Goal: Check status: Check status

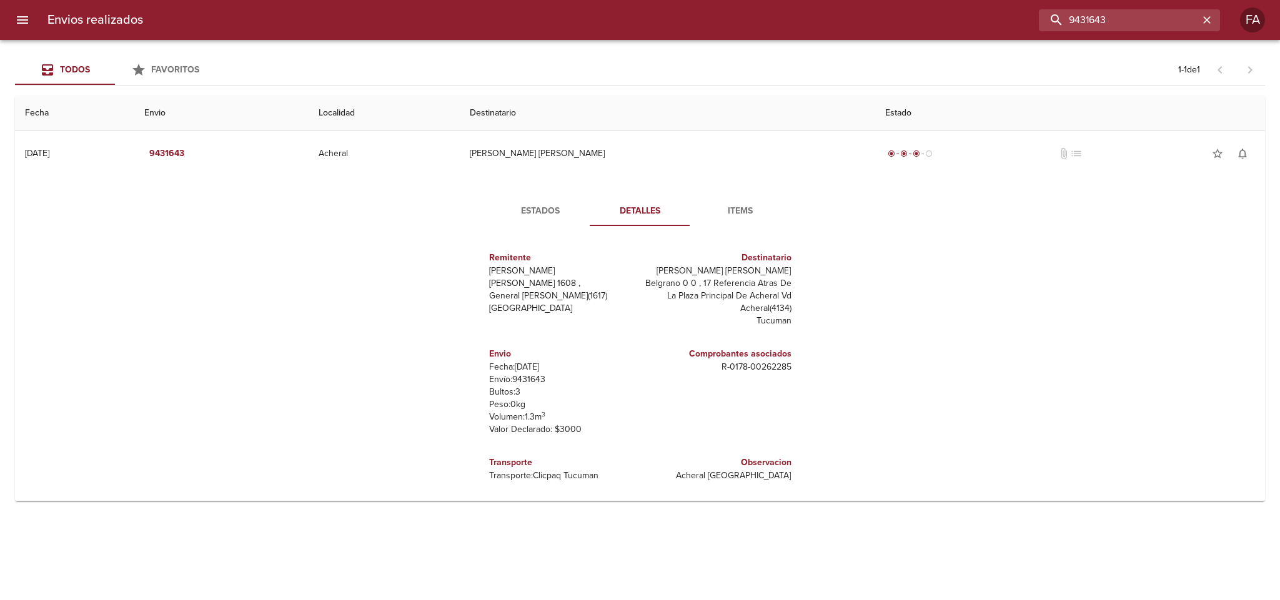
drag, startPoint x: 1126, startPoint y: 19, endPoint x: 1001, endPoint y: 26, distance: 125.1
click at [1021, 26] on div "9431643" at bounding box center [686, 20] width 1067 height 22
paste input "[PERSON_NAME] BP"
type input "[PERSON_NAME] BP"
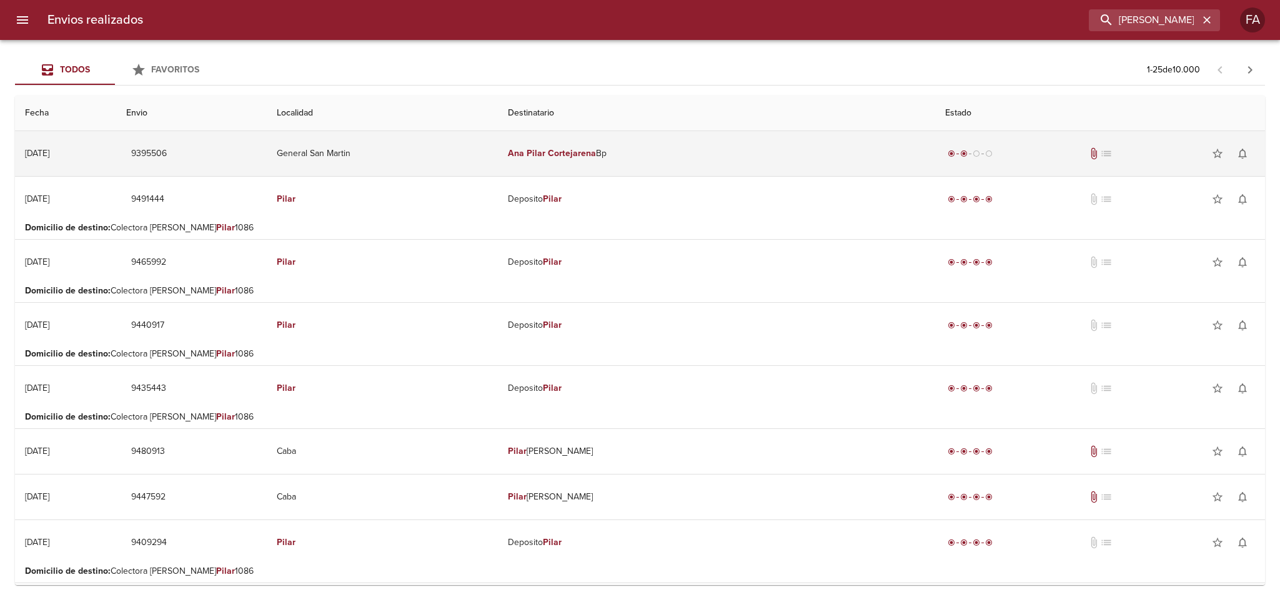
click at [459, 166] on td "General San Martin" at bounding box center [382, 153] width 231 height 45
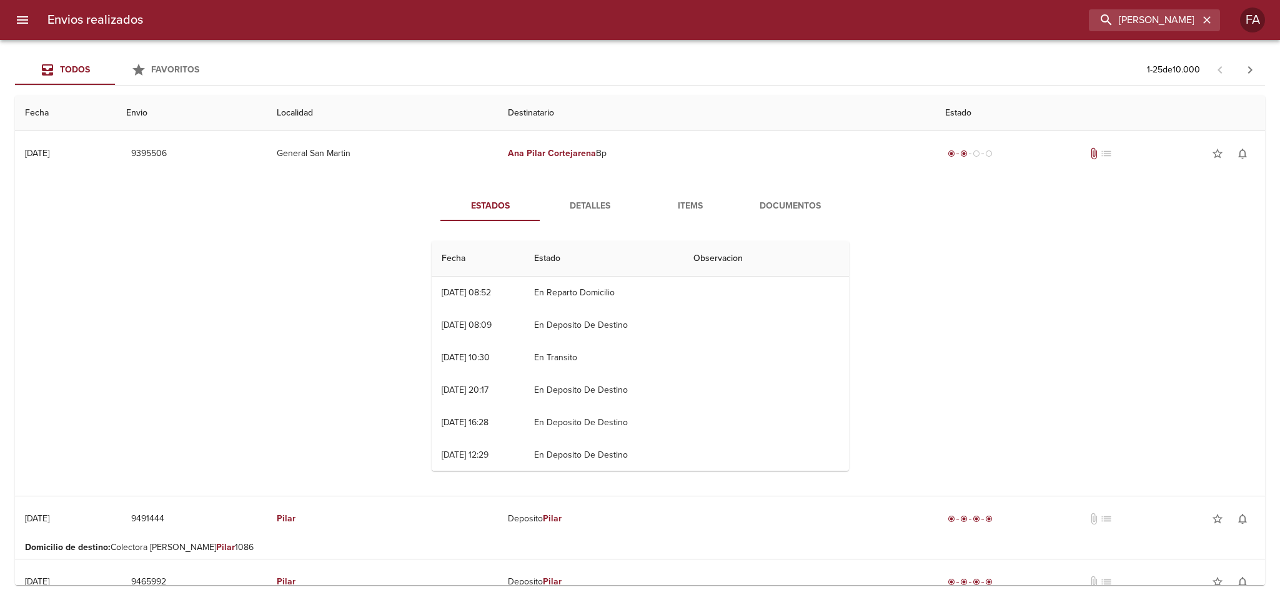
click at [575, 212] on span "Detalles" at bounding box center [590, 207] width 85 height 16
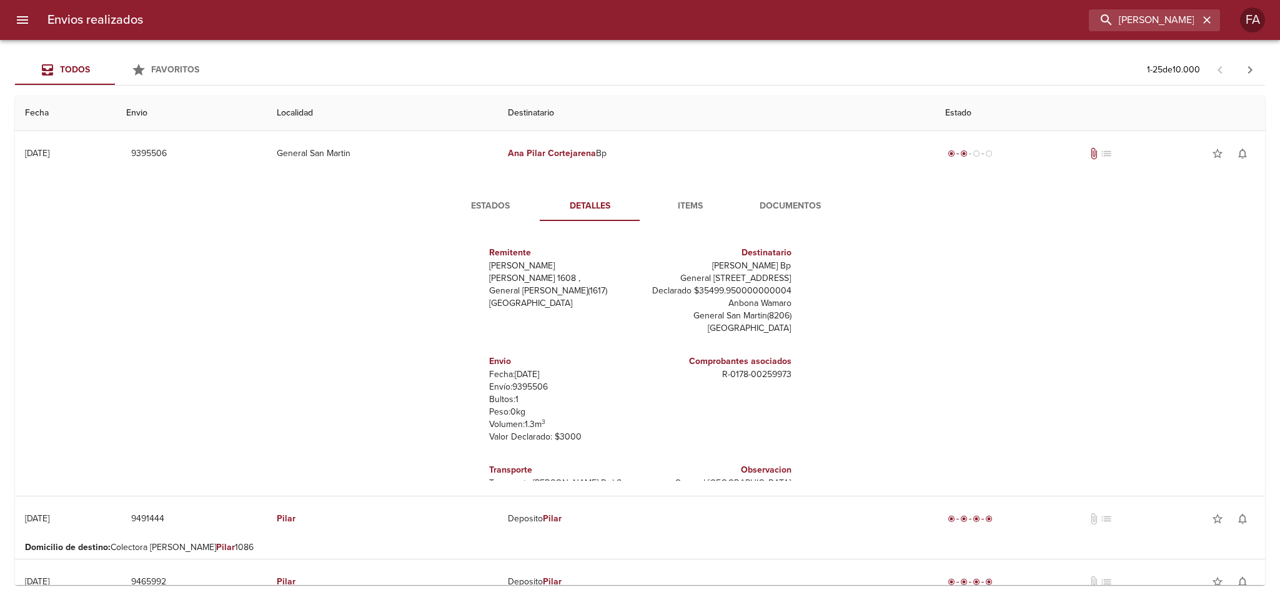
click at [755, 208] on span "Documentos" at bounding box center [790, 207] width 85 height 16
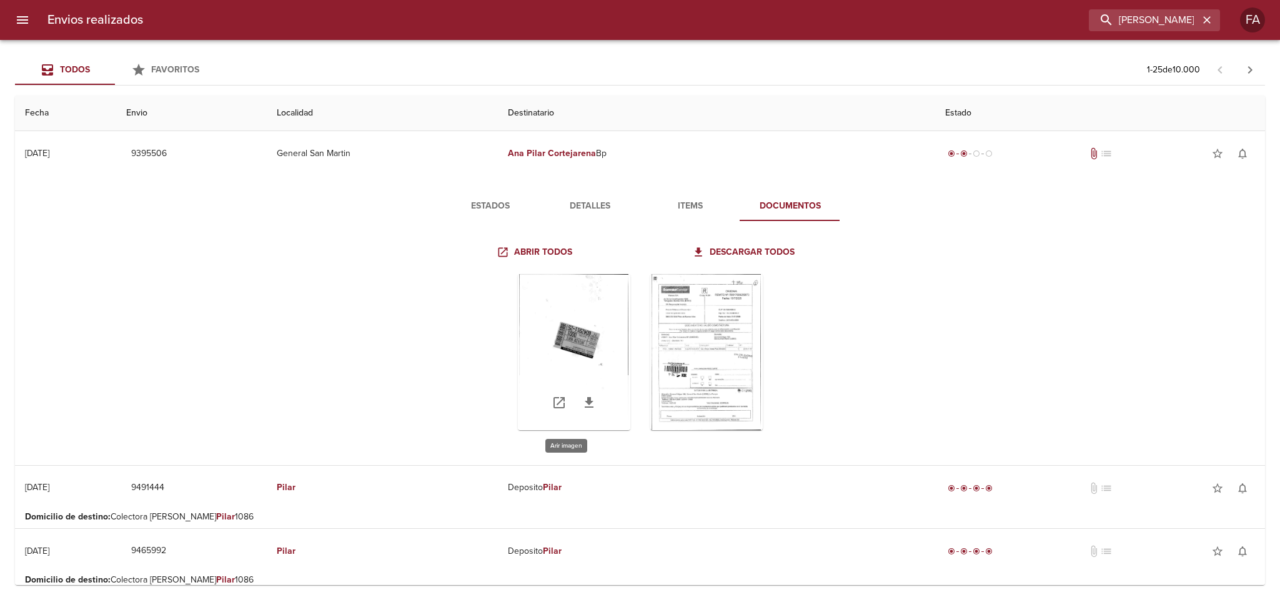
click at [592, 300] on div "Tabla de envíos del cliente" at bounding box center [574, 352] width 112 height 156
click at [585, 201] on span "Detalles" at bounding box center [590, 207] width 85 height 16
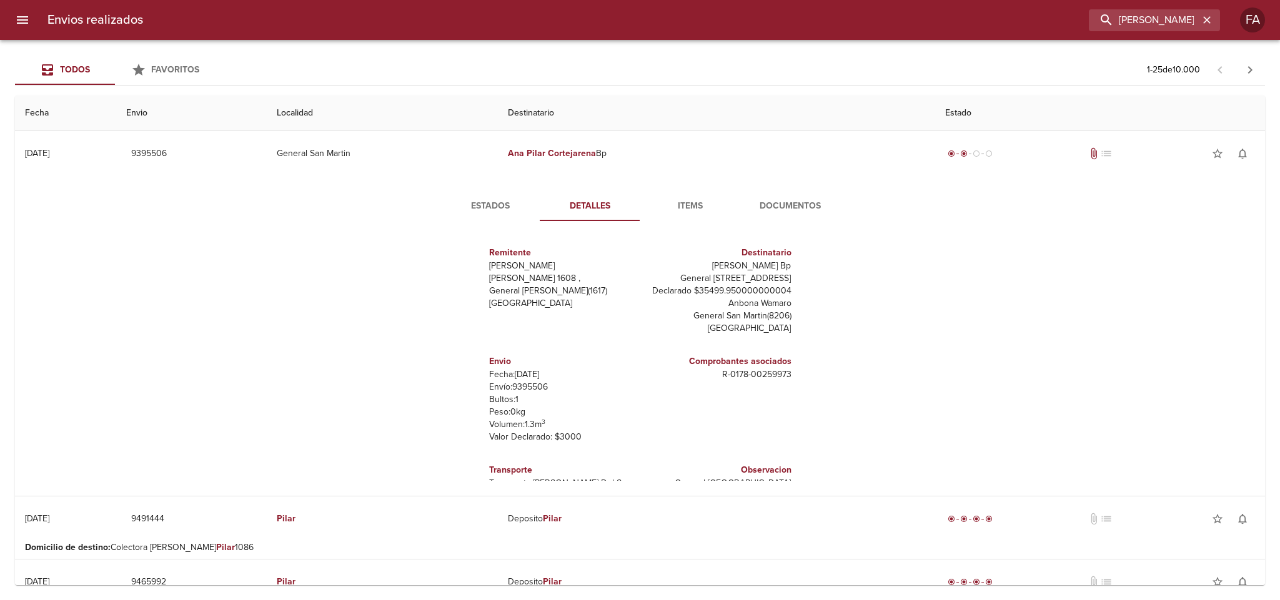
click at [527, 383] on p "Envío: 9395506" at bounding box center [562, 387] width 146 height 12
copy p "9395506"
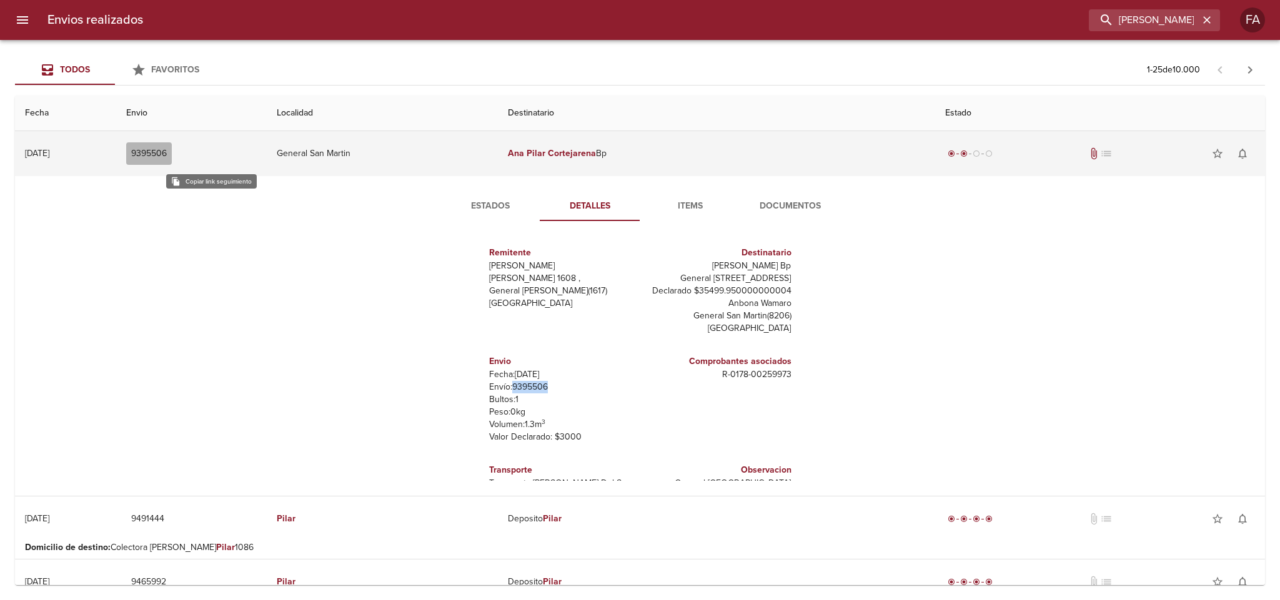
click at [167, 156] on span "9395506" at bounding box center [149, 154] width 36 height 16
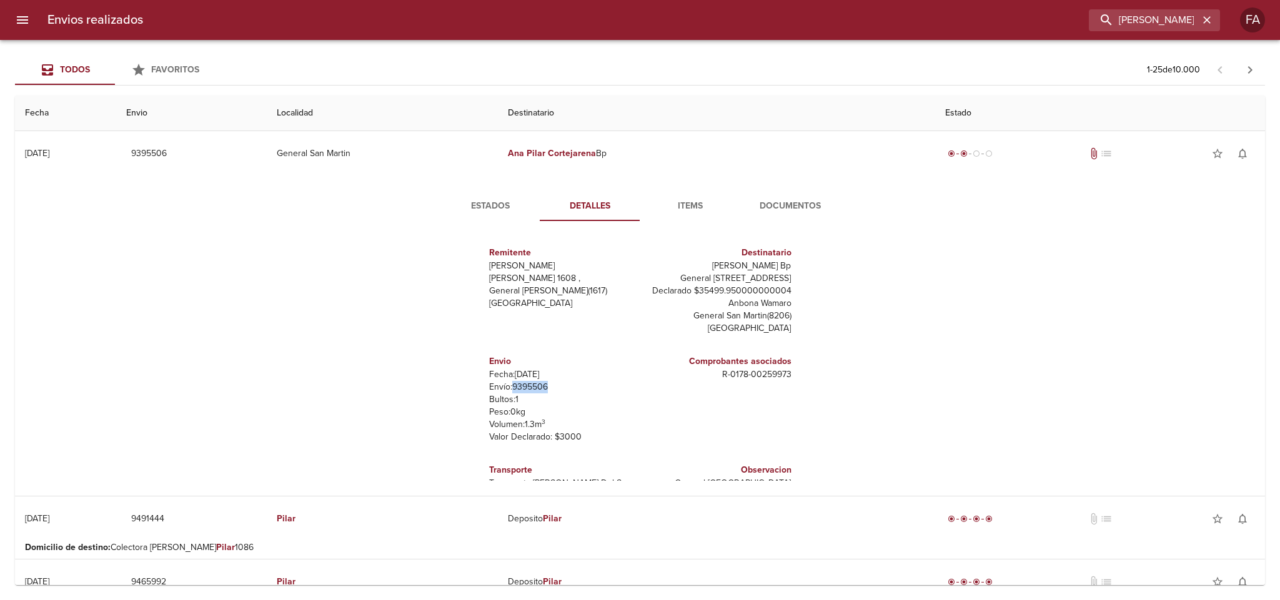
scroll to position [31, 0]
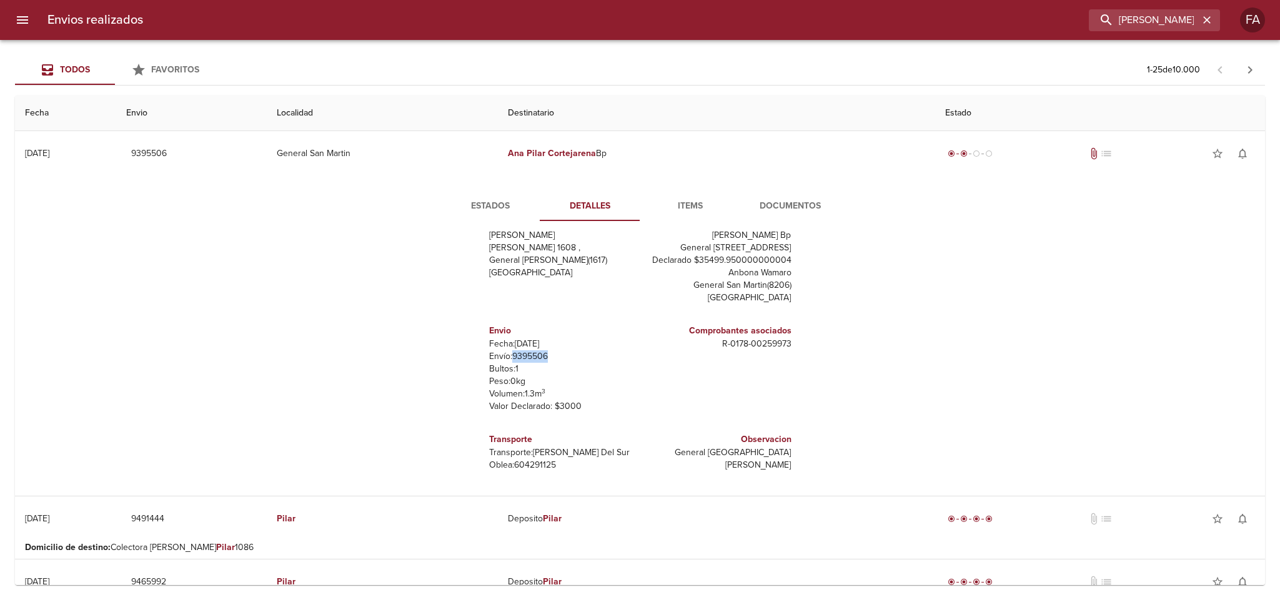
click at [486, 210] on span "Estados" at bounding box center [490, 207] width 85 height 16
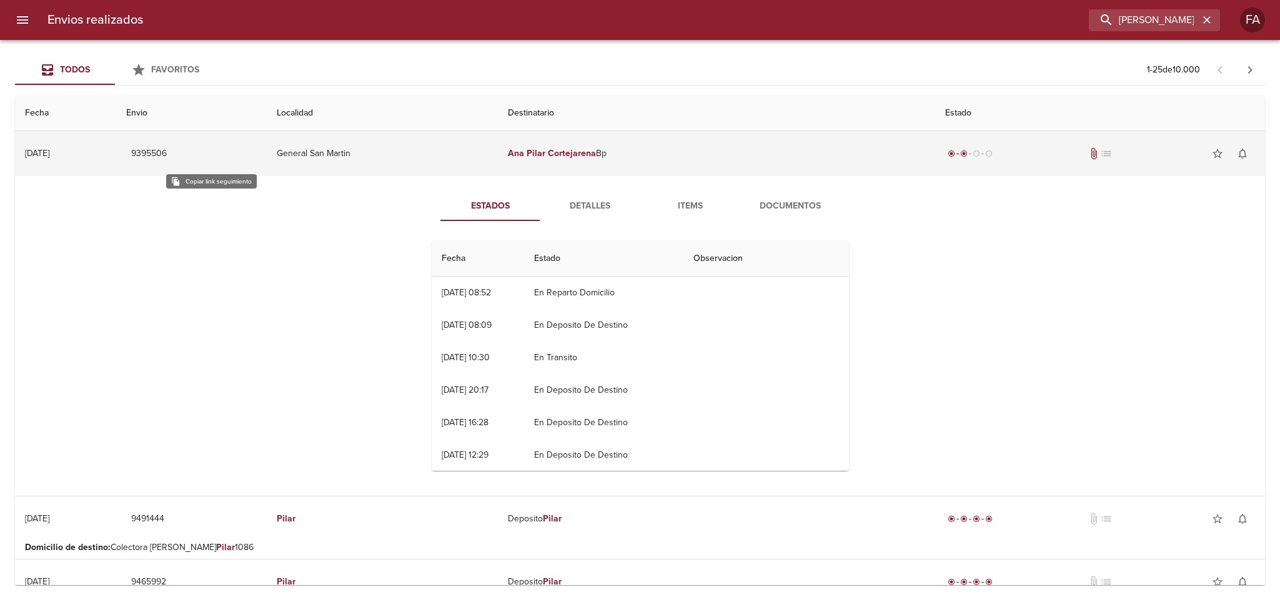
click at [167, 161] on span "9395506" at bounding box center [149, 154] width 36 height 16
